Goal: Task Accomplishment & Management: Complete application form

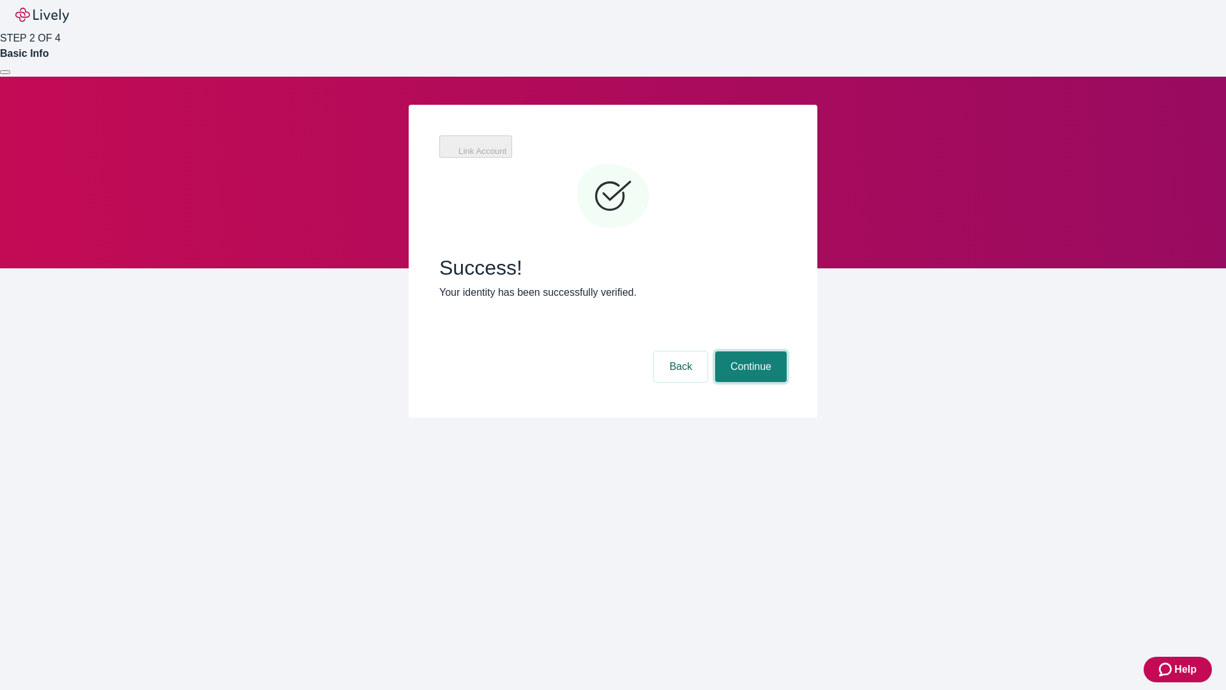
click at [749, 351] on button "Continue" at bounding box center [751, 366] width 72 height 31
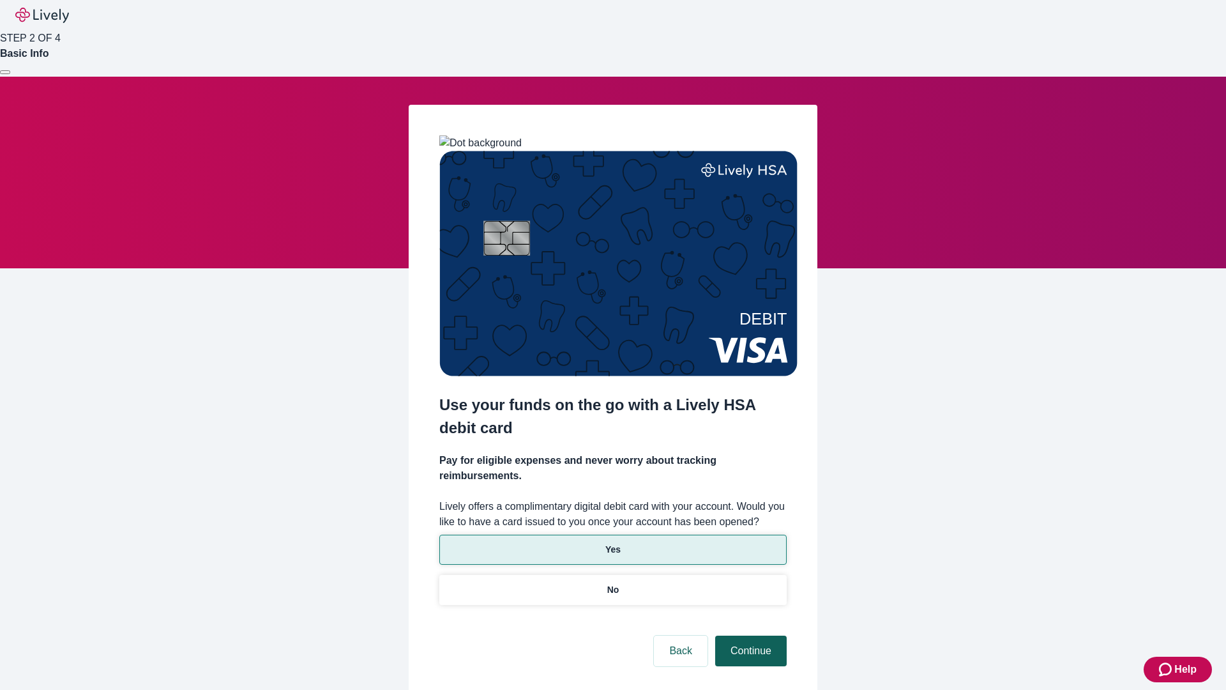
click at [612, 543] on p "Yes" at bounding box center [612, 549] width 15 height 13
click at [749, 635] on button "Continue" at bounding box center [751, 650] width 72 height 31
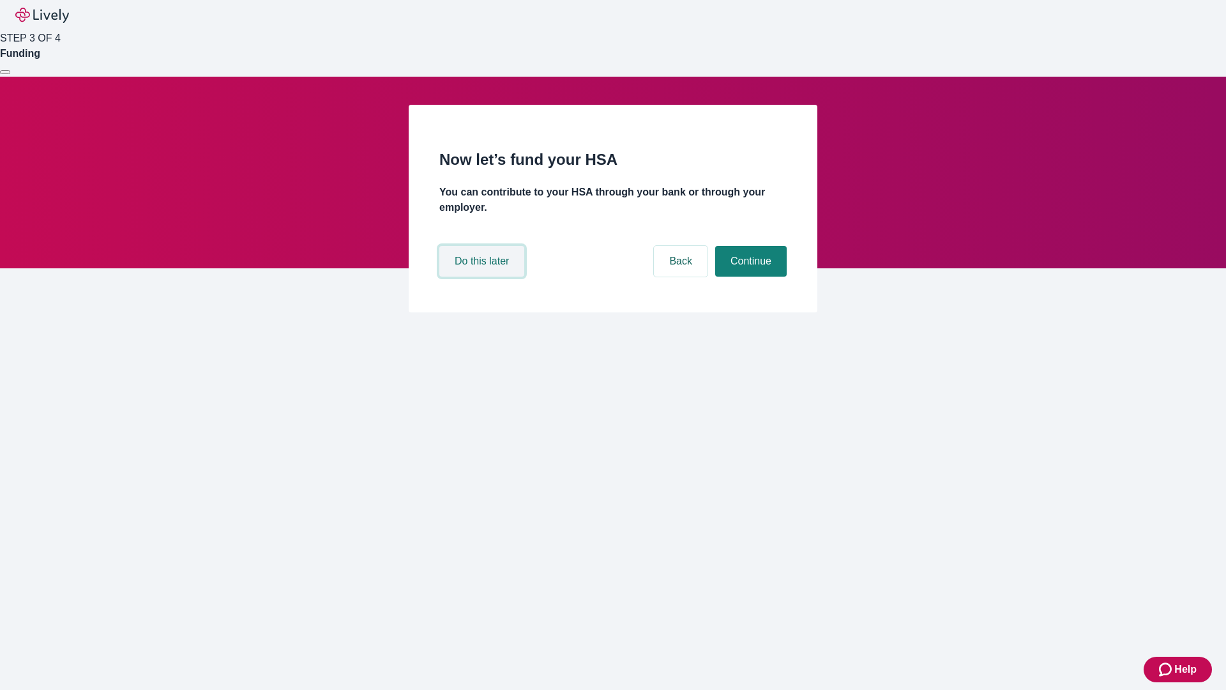
click at [483, 277] on button "Do this later" at bounding box center [481, 261] width 85 height 31
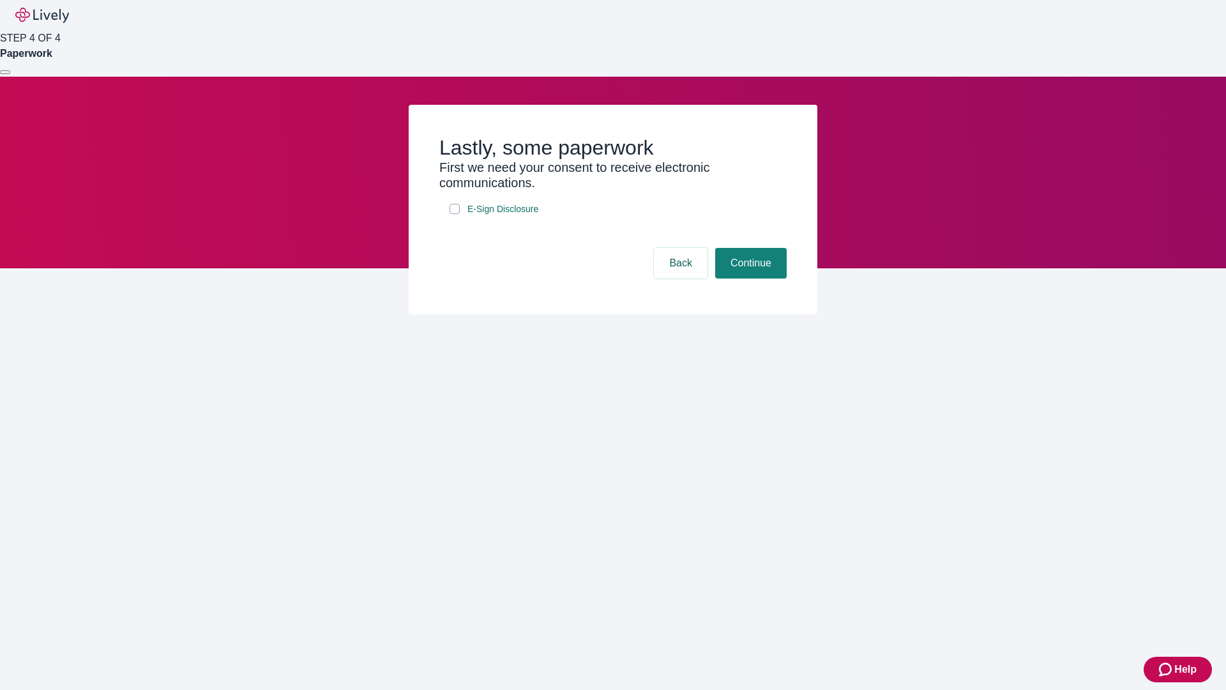
click at [455, 214] on input "E-Sign Disclosure" at bounding box center [455, 209] width 10 height 10
checkbox input "true"
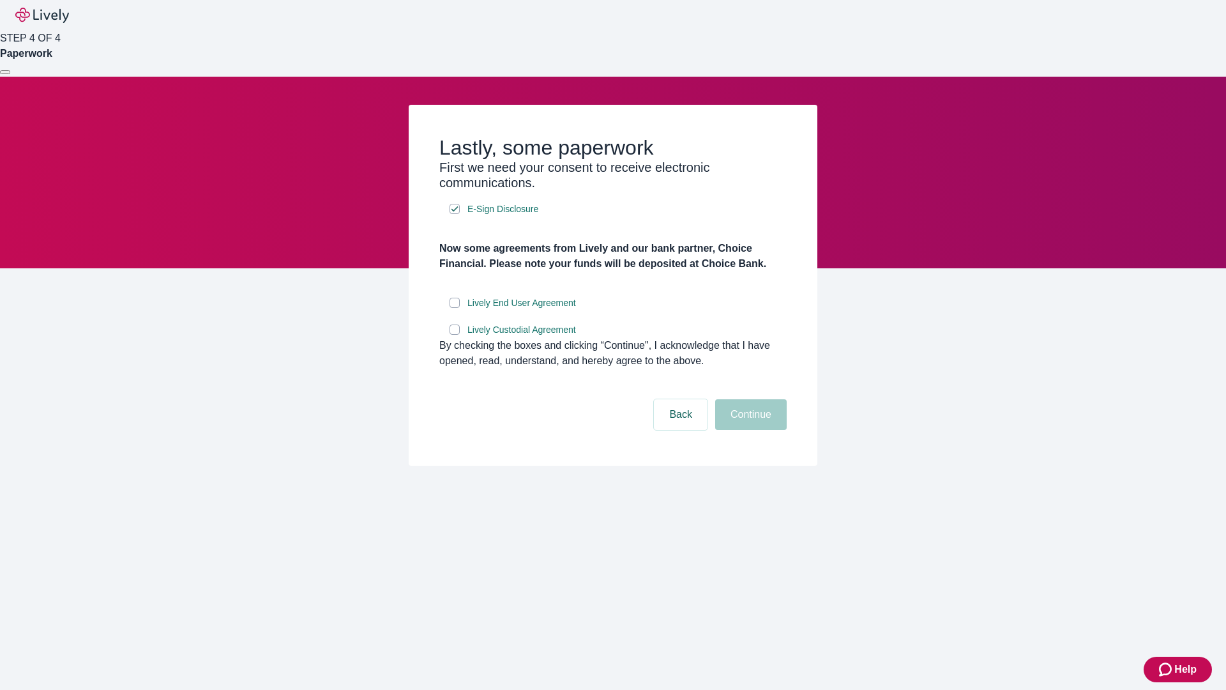
click at [455, 308] on input "Lively End User Agreement" at bounding box center [455, 303] width 10 height 10
checkbox input "true"
click at [455, 335] on input "Lively Custodial Agreement" at bounding box center [455, 329] width 10 height 10
checkbox input "true"
click at [749, 430] on button "Continue" at bounding box center [751, 414] width 72 height 31
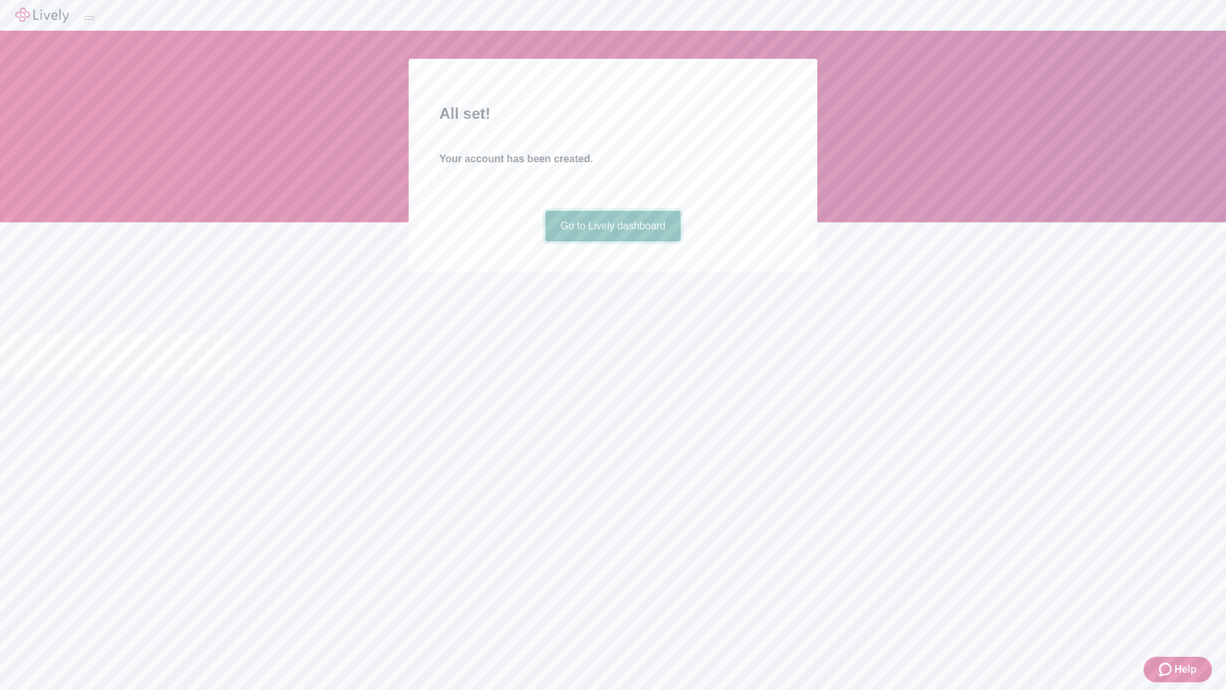
click at [612, 241] on link "Go to Lively dashboard" at bounding box center [613, 226] width 136 height 31
